Goal: Task Accomplishment & Management: Use online tool/utility

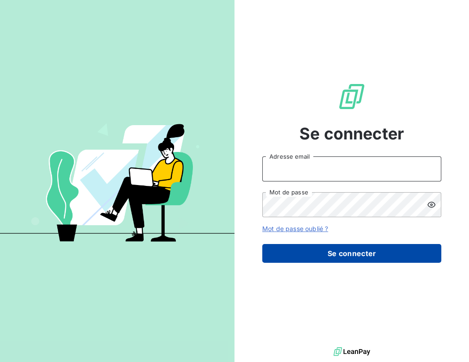
type input "[EMAIL_ADDRESS][DOMAIN_NAME]"
click at [371, 251] on button "Se connecter" at bounding box center [351, 253] width 179 height 19
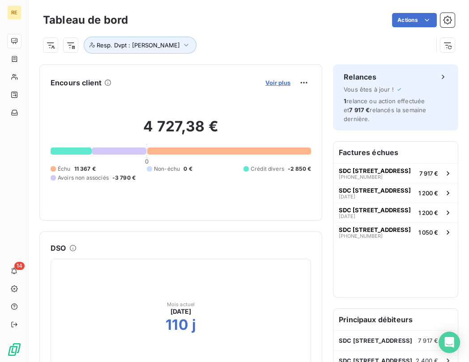
click at [265, 83] on span "Voir plus" at bounding box center [277, 82] width 25 height 7
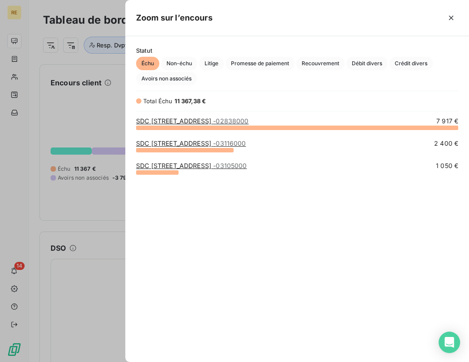
scroll to position [227, 336]
click at [201, 143] on link "SDC [STREET_ADDRESS]" at bounding box center [191, 143] width 110 height 8
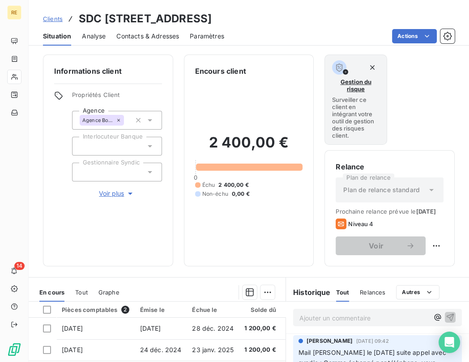
click at [53, 17] on span "Clients" at bounding box center [53, 18] width 20 height 7
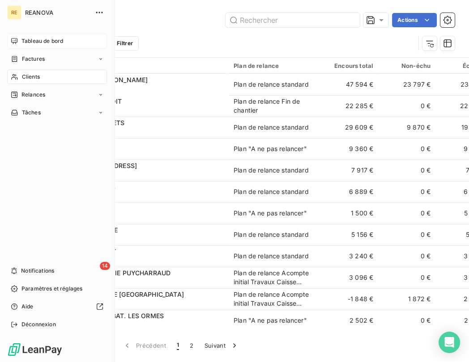
click at [38, 42] on span "Tableau de bord" at bounding box center [42, 41] width 42 height 8
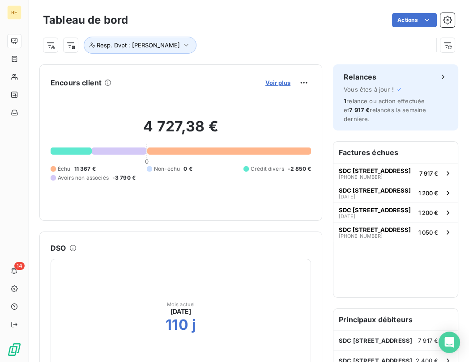
click at [270, 82] on span "Voir plus" at bounding box center [277, 82] width 25 height 7
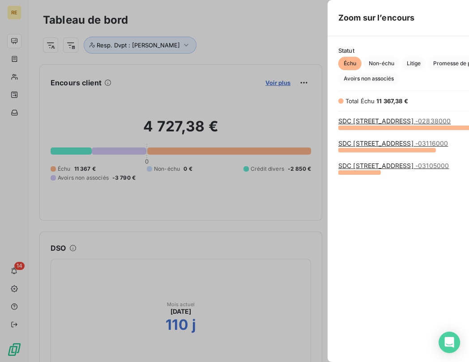
scroll to position [355, 336]
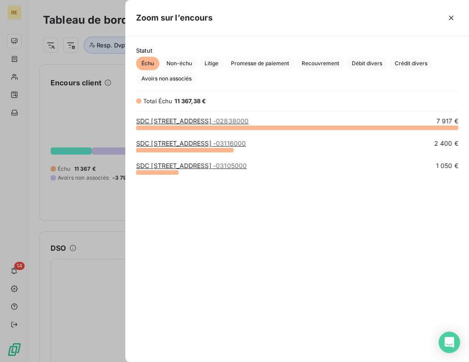
click at [170, 165] on link "SDC [STREET_ADDRESS]" at bounding box center [191, 166] width 111 height 8
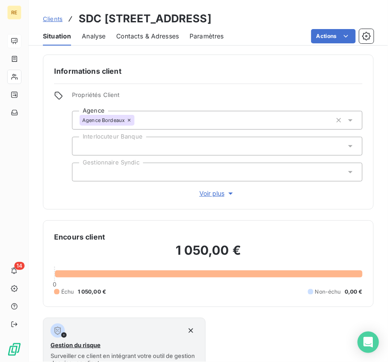
click at [55, 19] on span "Clients" at bounding box center [53, 18] width 20 height 7
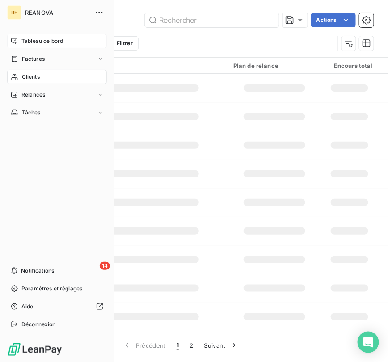
click at [23, 40] on span "Tableau de bord" at bounding box center [42, 41] width 42 height 8
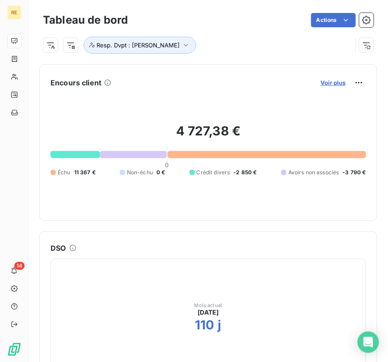
click at [325, 80] on span "Voir plus" at bounding box center [333, 82] width 25 height 7
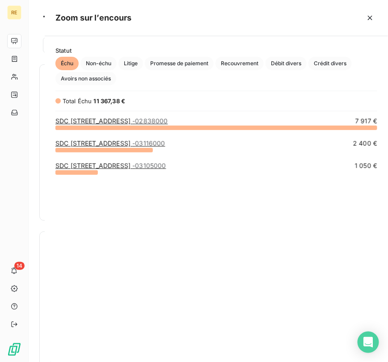
scroll to position [227, 336]
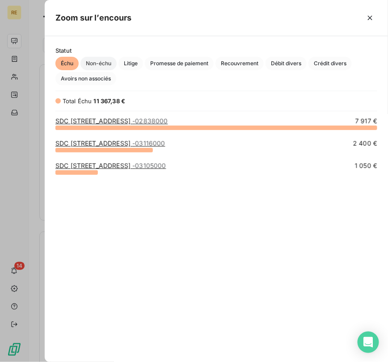
click at [106, 66] on span "Non-échu" at bounding box center [98, 63] width 36 height 13
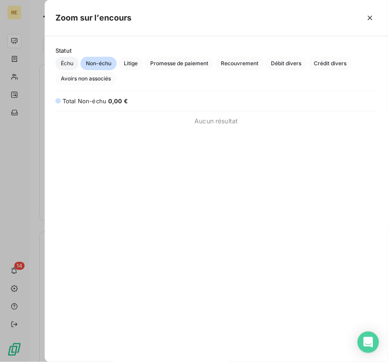
click at [68, 63] on span "Échu" at bounding box center [66, 63] width 23 height 13
